Goal: Information Seeking & Learning: Understand process/instructions

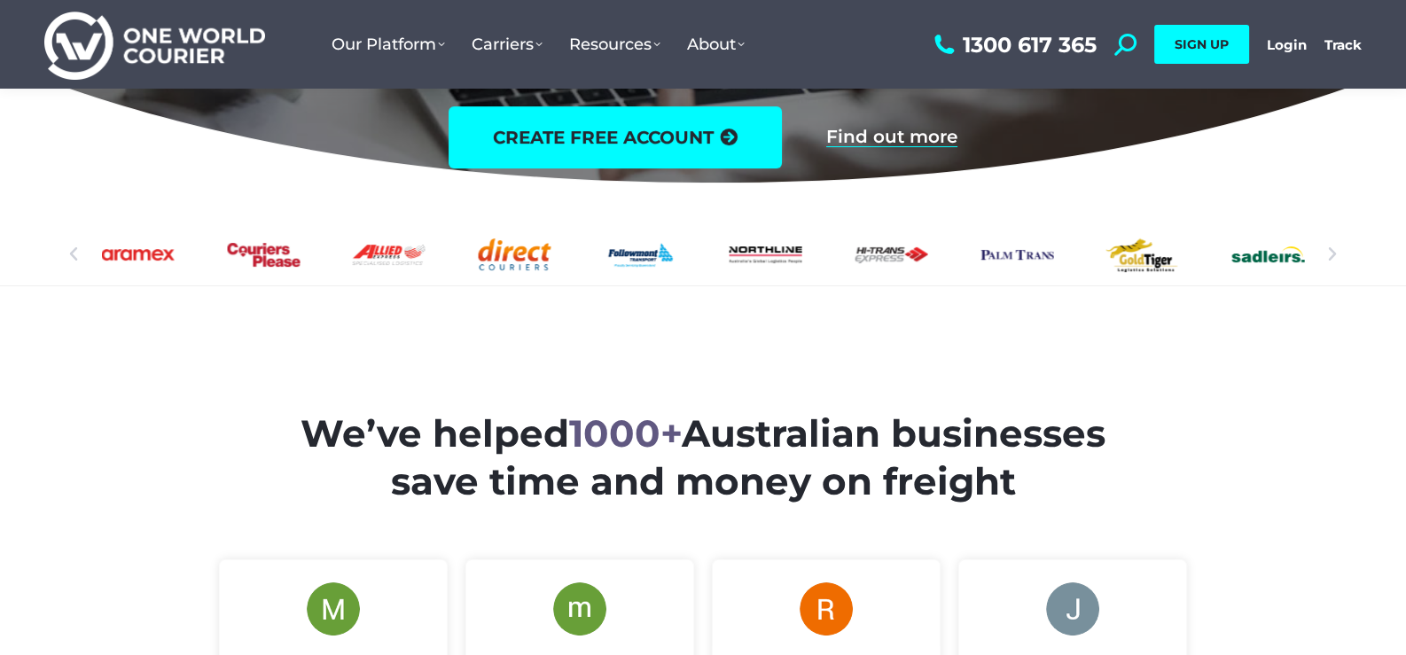
scroll to position [442, 0]
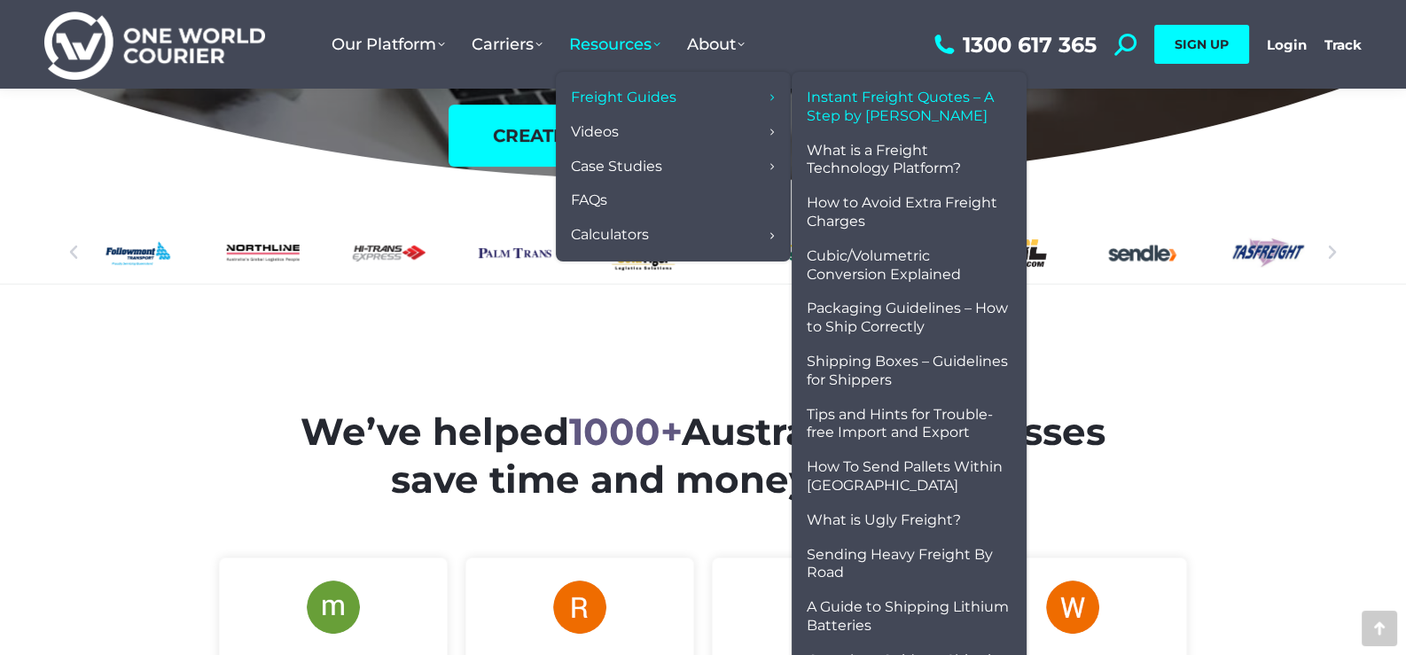
click at [893, 89] on span "Instant Freight Quotes – A Step by [PERSON_NAME]" at bounding box center [909, 107] width 205 height 37
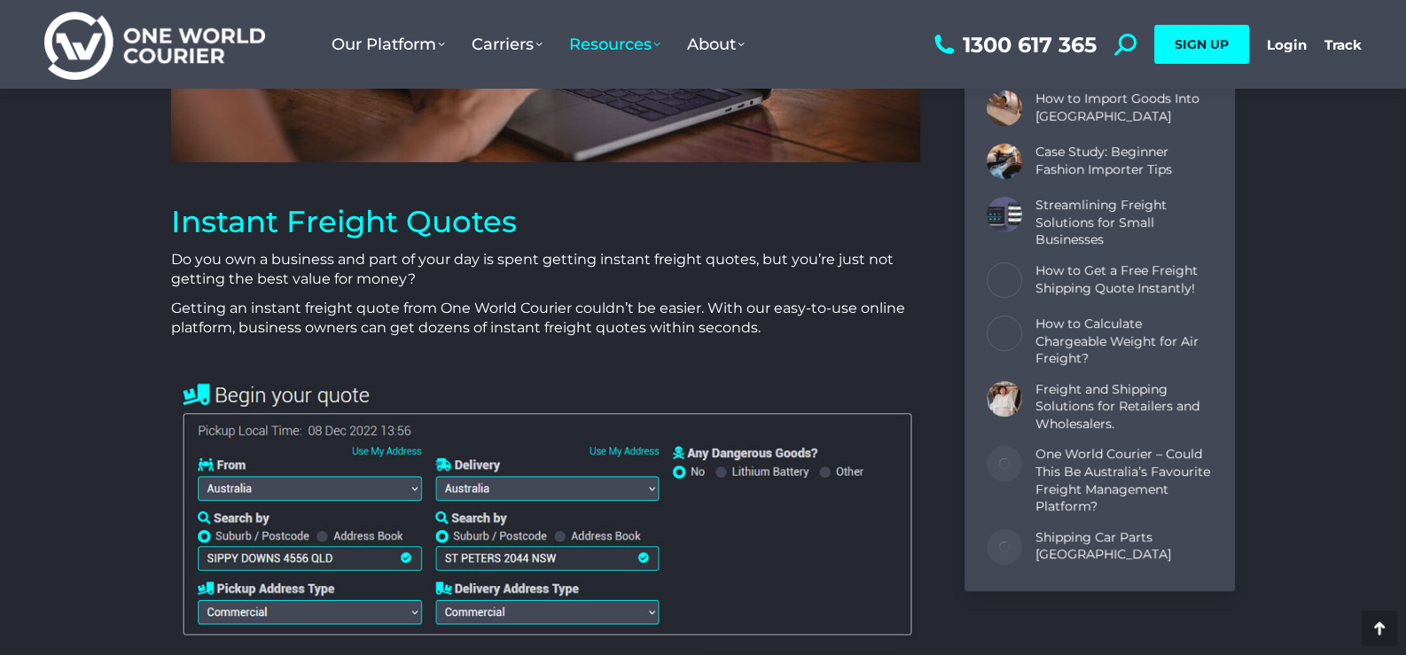
scroll to position [620, 0]
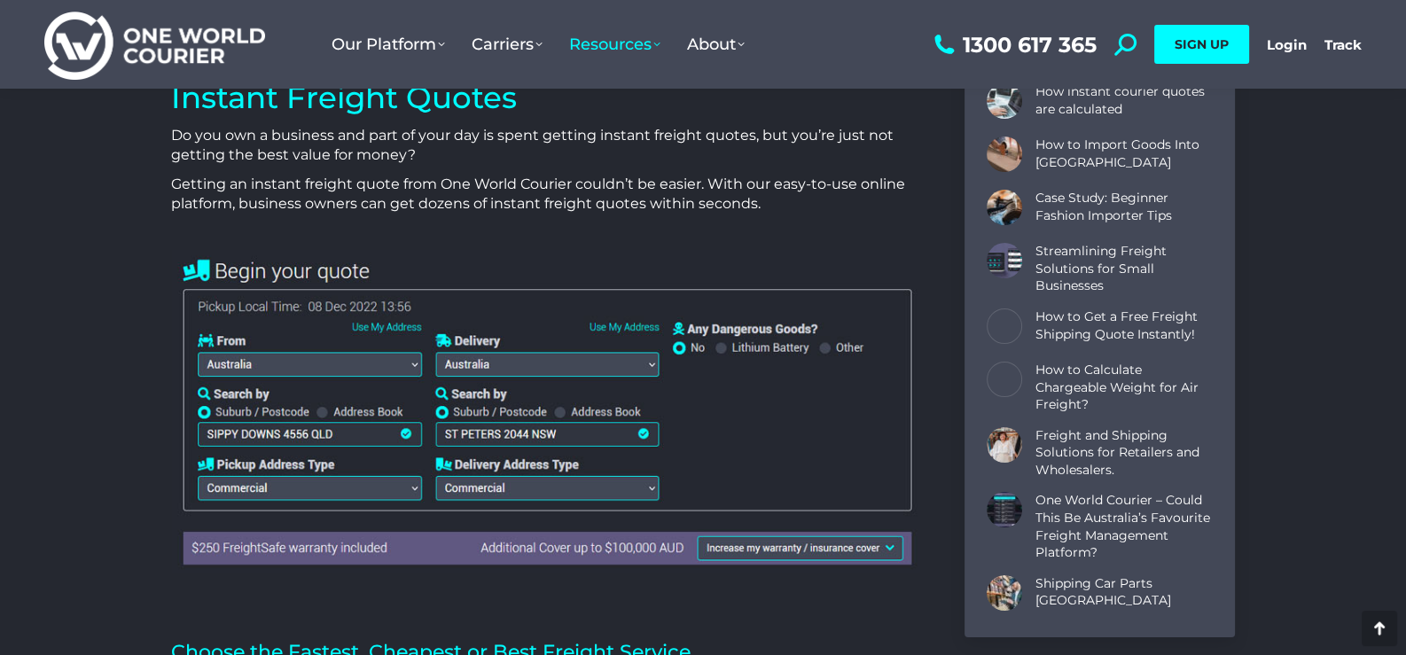
click at [252, 425] on img at bounding box center [545, 410] width 749 height 323
click at [400, 431] on img at bounding box center [545, 410] width 749 height 323
click at [408, 431] on img at bounding box center [545, 410] width 749 height 323
click at [199, 411] on img at bounding box center [545, 410] width 749 height 323
click at [204, 410] on img at bounding box center [545, 410] width 749 height 323
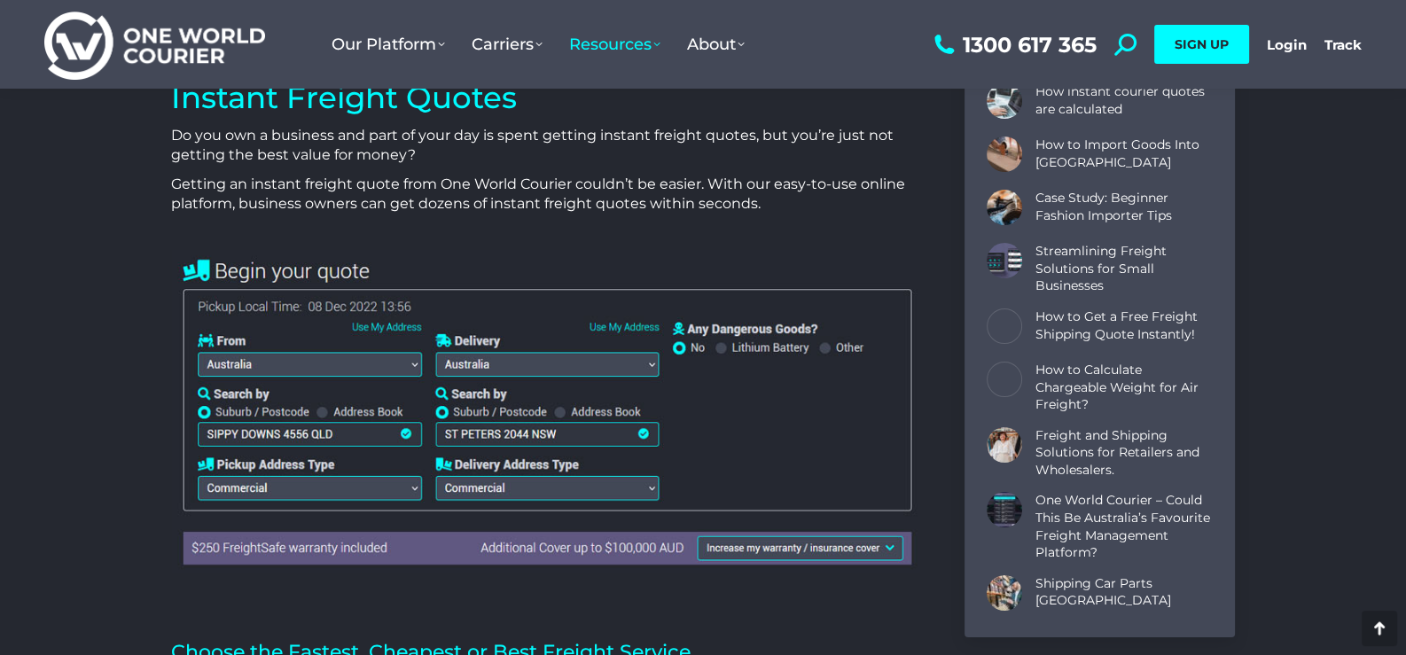
click at [228, 427] on img at bounding box center [545, 410] width 749 height 323
drag, startPoint x: 228, startPoint y: 427, endPoint x: 269, endPoint y: 420, distance: 42.3
click at [231, 427] on img at bounding box center [545, 410] width 749 height 323
click at [448, 430] on img at bounding box center [545, 410] width 749 height 323
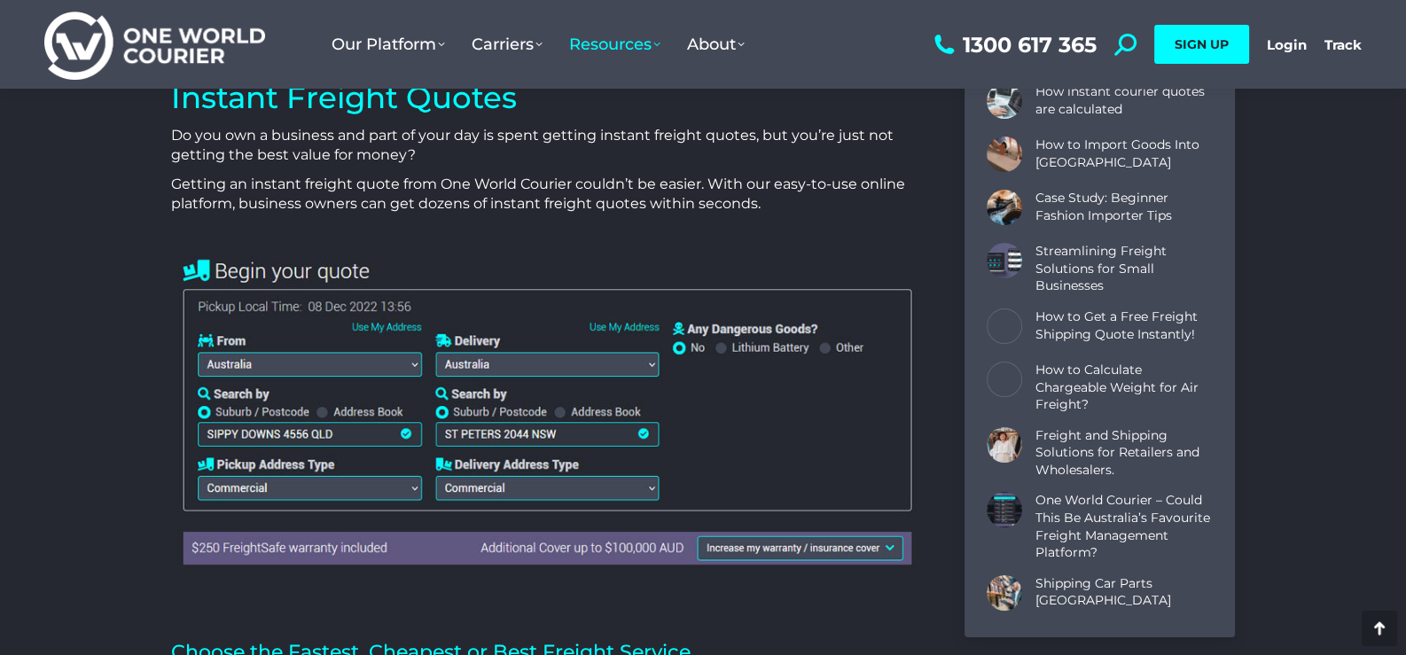
click at [637, 434] on img at bounding box center [545, 410] width 749 height 323
click at [604, 358] on img at bounding box center [545, 410] width 749 height 323
click at [616, 356] on img at bounding box center [545, 410] width 749 height 323
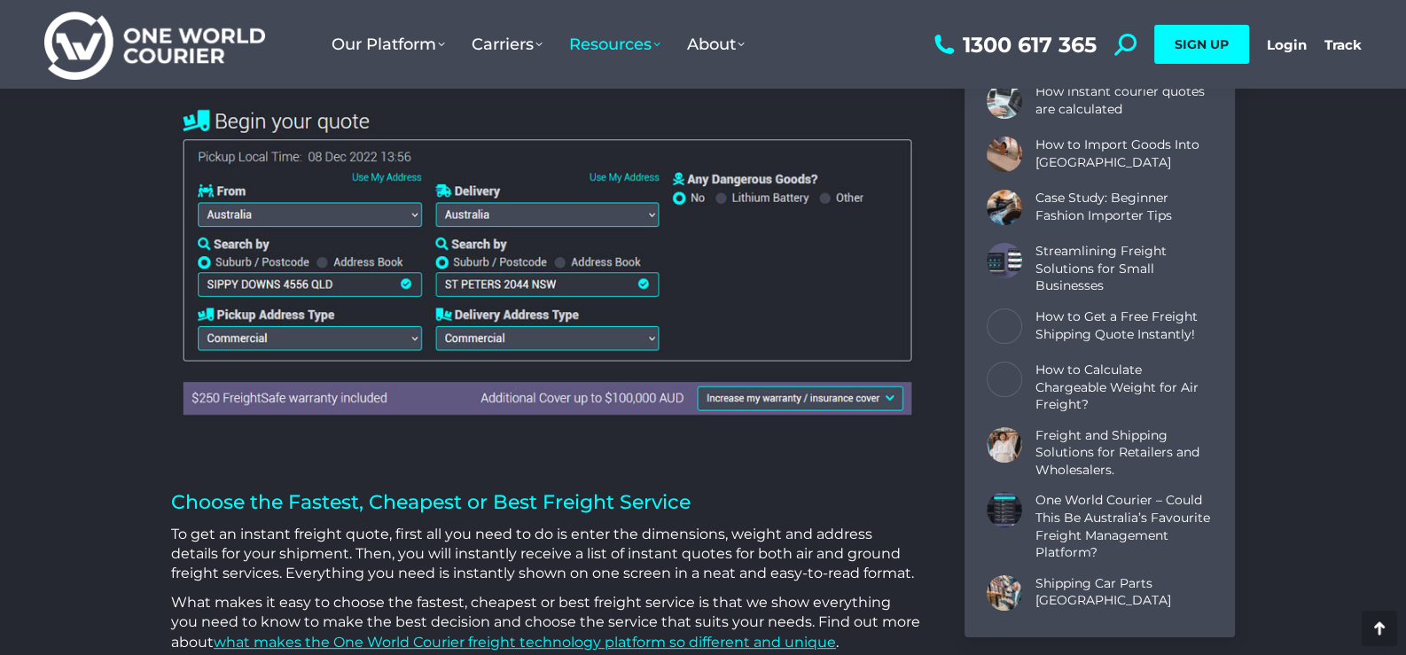
scroll to position [797, 0]
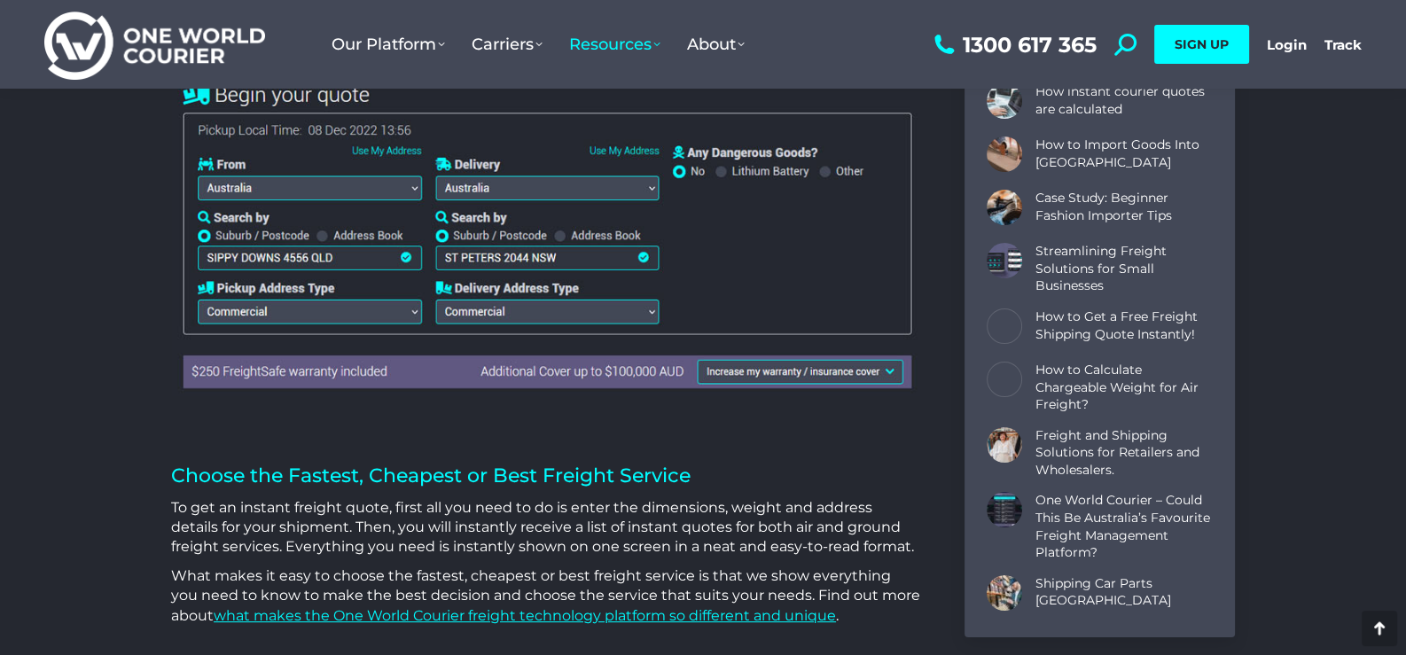
click at [749, 172] on img at bounding box center [545, 234] width 749 height 323
click at [736, 174] on img at bounding box center [545, 234] width 749 height 323
click at [725, 172] on img at bounding box center [545, 234] width 749 height 323
click at [708, 371] on img at bounding box center [545, 234] width 749 height 323
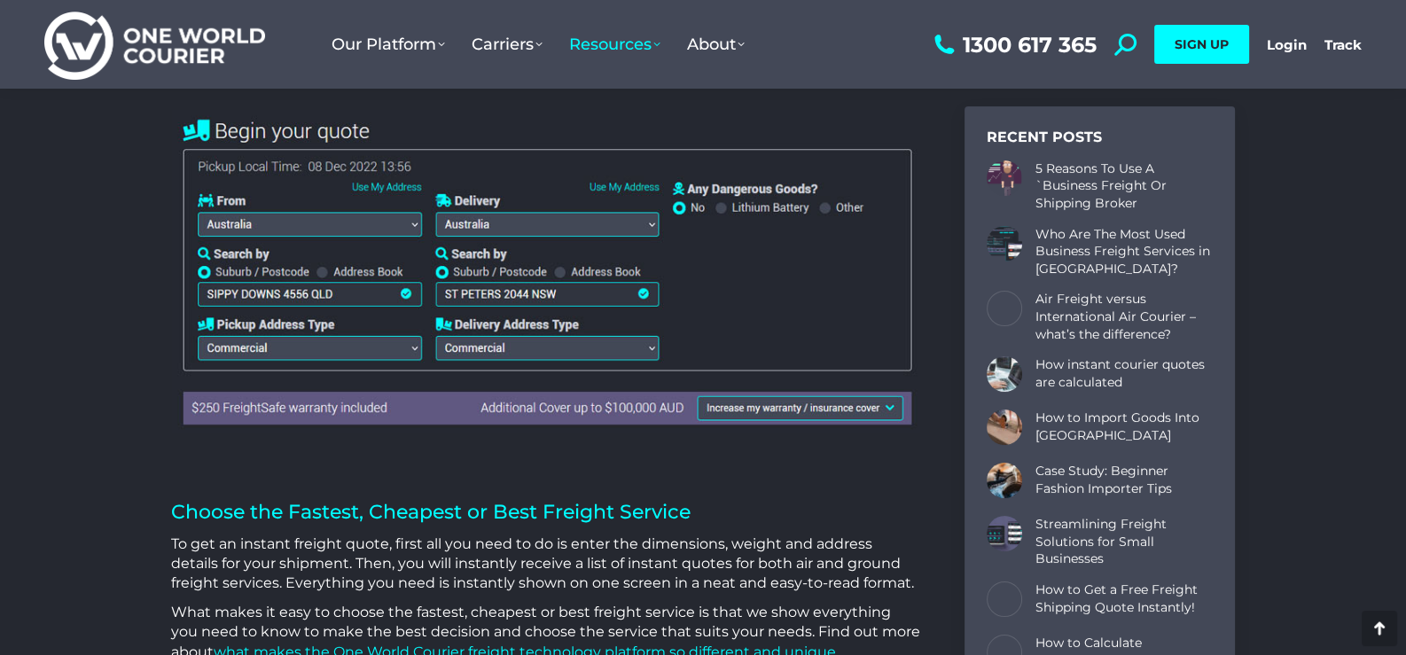
scroll to position [620, 0]
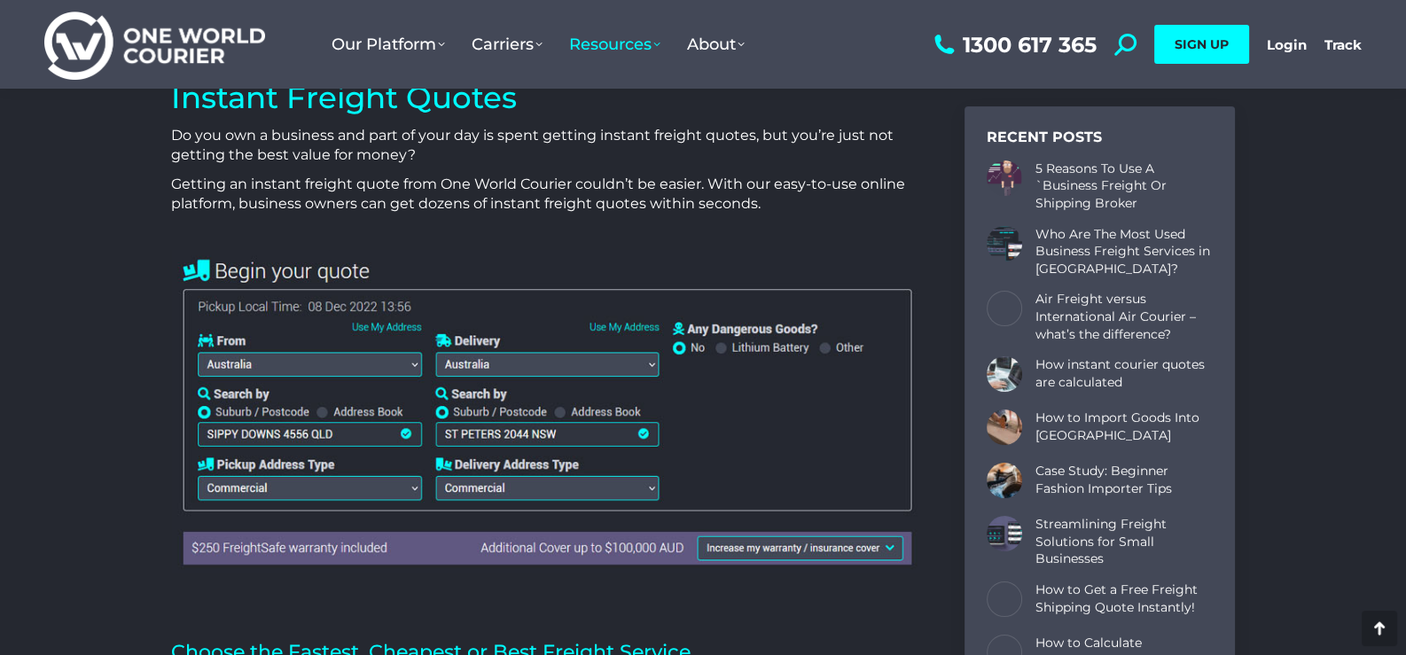
drag, startPoint x: 248, startPoint y: 358, endPoint x: 275, endPoint y: 358, distance: 26.6
click at [248, 359] on img at bounding box center [545, 410] width 749 height 323
